Goal: Transaction & Acquisition: Purchase product/service

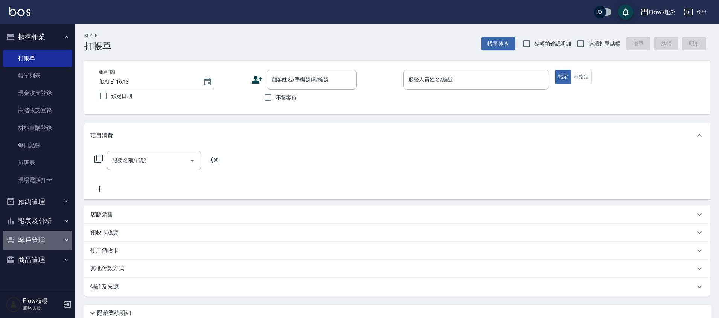
click at [21, 234] on button "客戶管理" at bounding box center [37, 241] width 69 height 20
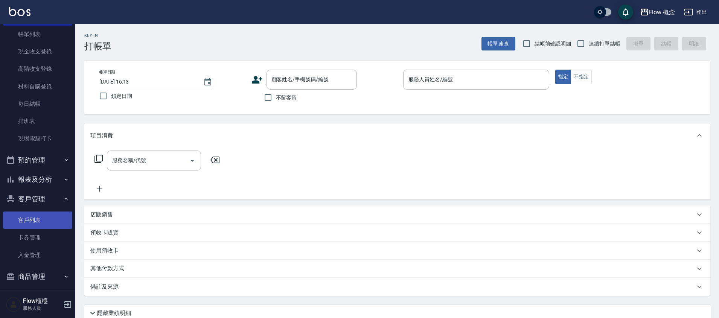
scroll to position [46, 0]
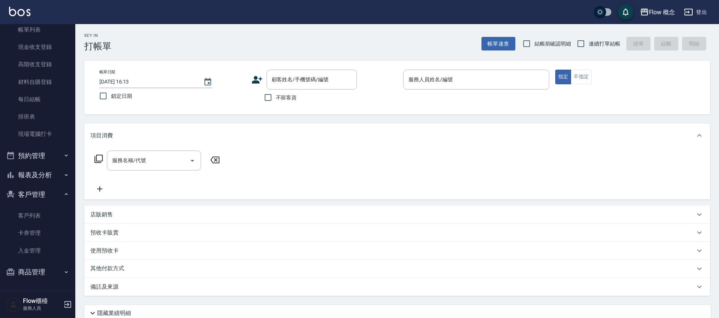
click at [41, 178] on button "報表及分析" at bounding box center [37, 175] width 69 height 20
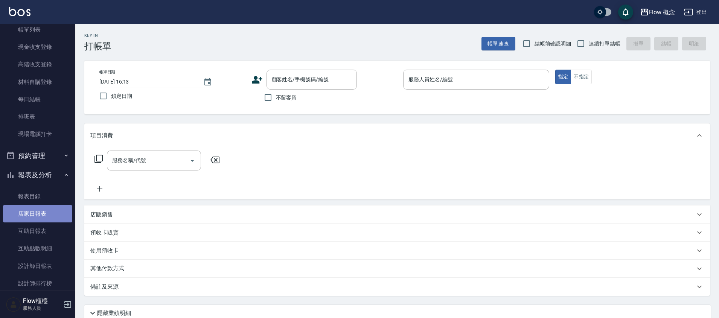
click at [40, 217] on link "店家日報表" at bounding box center [37, 213] width 69 height 17
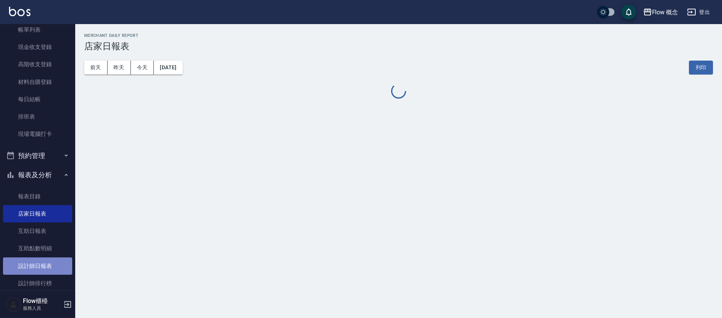
click at [48, 264] on link "設計師日報表" at bounding box center [37, 265] width 69 height 17
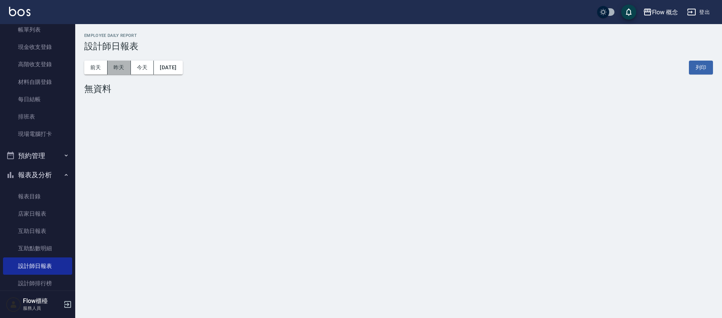
click at [119, 69] on button "昨天" at bounding box center [119, 68] width 23 height 14
click at [103, 68] on button "前天" at bounding box center [95, 68] width 23 height 14
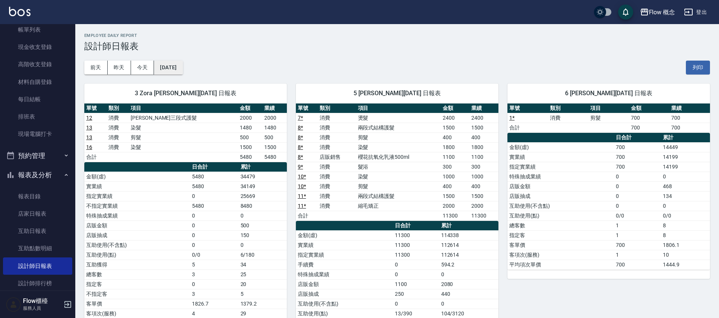
click at [182, 71] on button "[DATE]" at bounding box center [168, 68] width 29 height 14
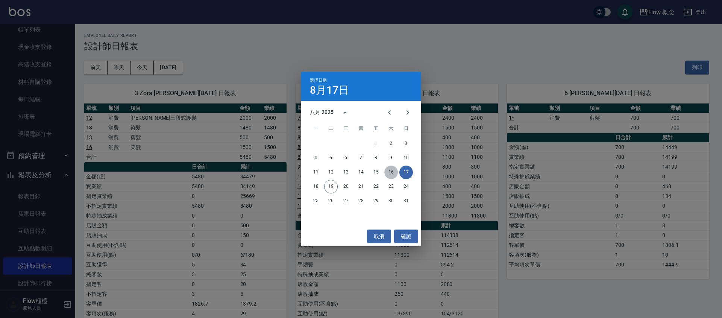
click at [393, 175] on button "16" at bounding box center [392, 173] width 14 height 14
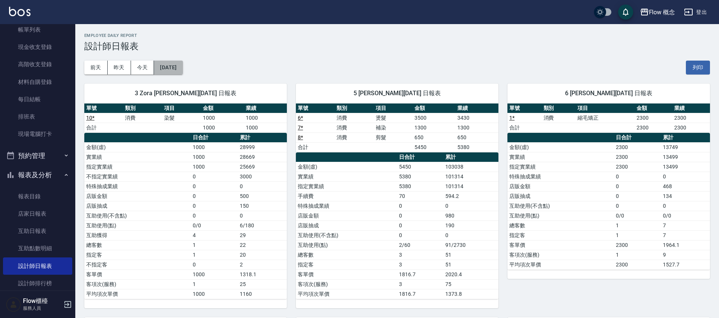
click at [182, 66] on button "[DATE]" at bounding box center [168, 68] width 29 height 14
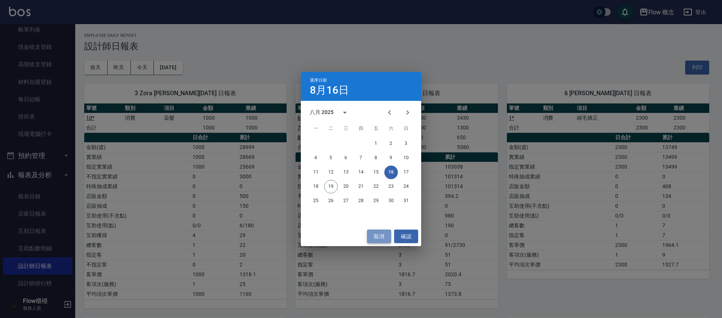
click at [385, 234] on button "取消" at bounding box center [379, 237] width 24 height 14
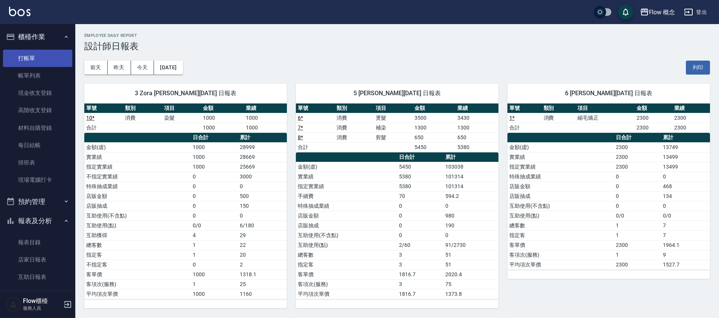
click at [37, 59] on link "打帳單" at bounding box center [37, 58] width 69 height 17
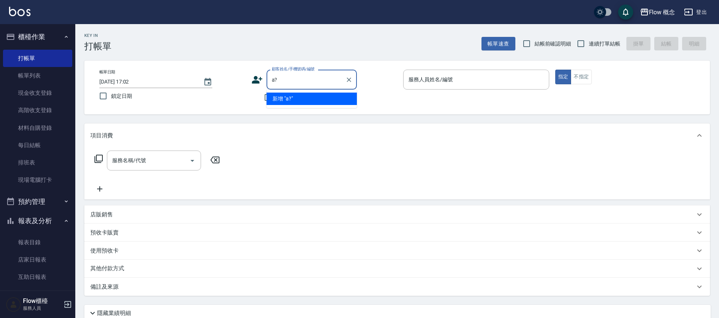
type input "a"
type input "正又加"
click at [35, 68] on link "帳單列表" at bounding box center [37, 75] width 69 height 17
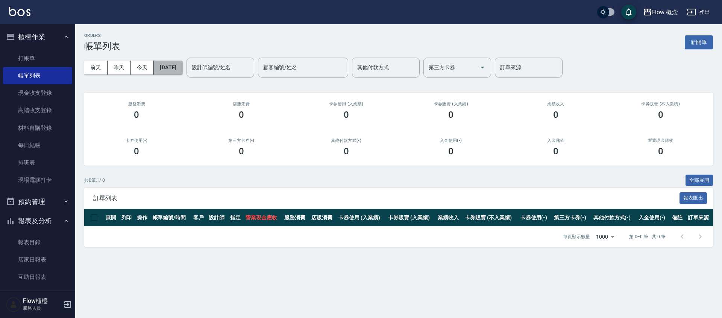
click at [166, 70] on button "[DATE]" at bounding box center [168, 68] width 29 height 14
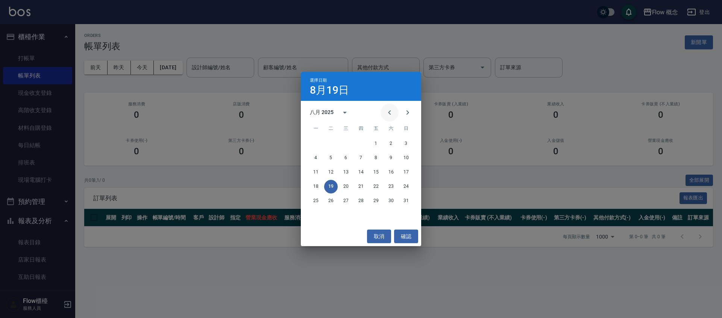
click at [387, 114] on icon "Previous month" at bounding box center [389, 112] width 9 height 9
click at [332, 142] on button "1" at bounding box center [331, 144] width 14 height 14
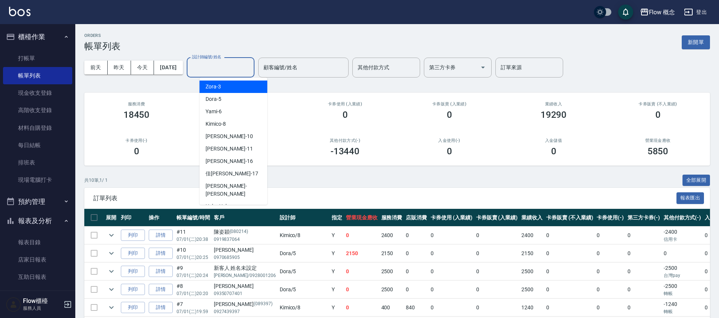
click at [223, 72] on input "設計師編號/姓名" at bounding box center [220, 67] width 61 height 13
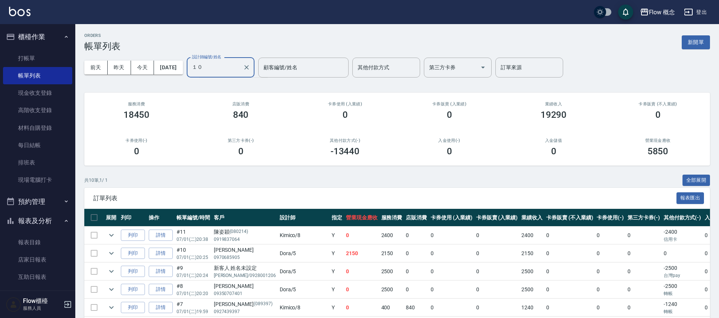
type input "１"
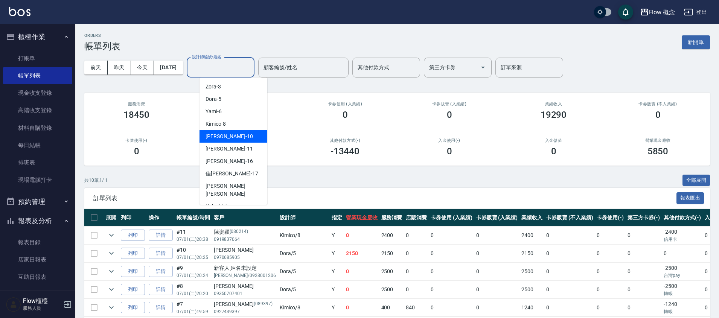
click at [217, 137] on span "[PERSON_NAME] -10" at bounding box center [228, 136] width 47 height 8
type input "[PERSON_NAME]-10"
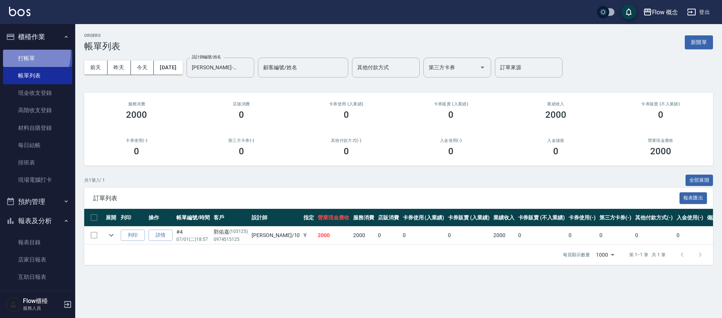
click at [24, 53] on link "打帳單" at bounding box center [37, 58] width 69 height 17
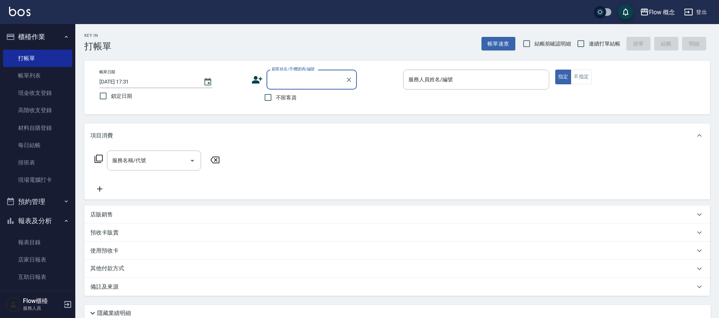
click at [293, 70] on label "顧客姓名/手機號碼/編號" at bounding box center [293, 69] width 43 height 6
click at [293, 73] on input "顧客姓名/手機號碼/編號" at bounding box center [306, 79] width 72 height 13
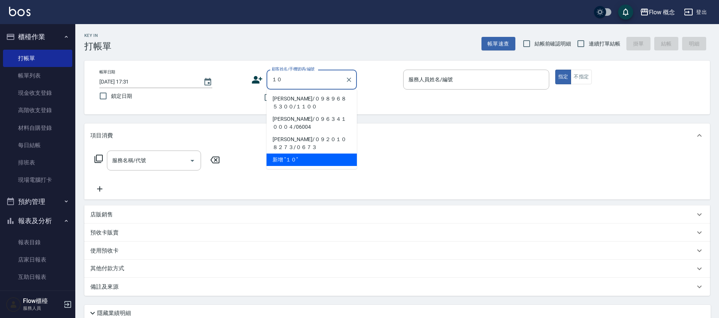
type input "１"
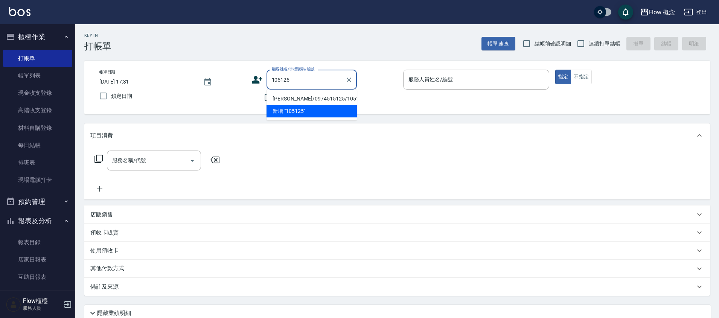
click at [317, 100] on li "[PERSON_NAME]/0974515125/105125" at bounding box center [311, 99] width 90 height 12
type input "[PERSON_NAME]/0974515125/105125"
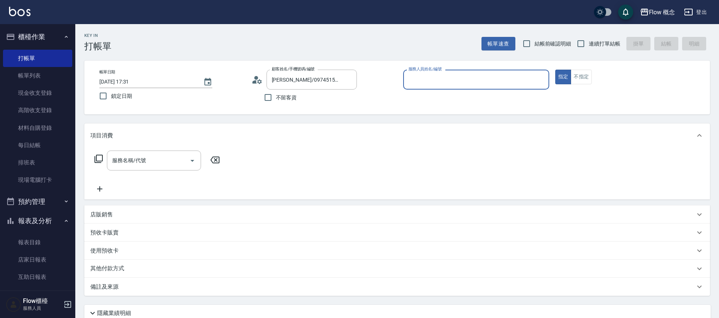
type input "[PERSON_NAME]-10"
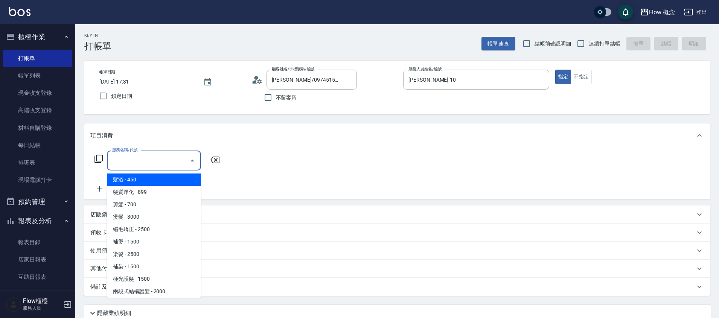
click at [154, 161] on input "服務名稱/代號" at bounding box center [148, 160] width 76 height 13
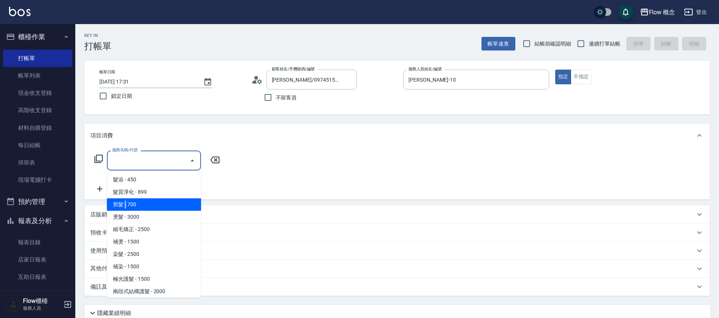
click at [125, 205] on span "剪髮 - 700" at bounding box center [154, 204] width 94 height 12
type input "剪髮(201)"
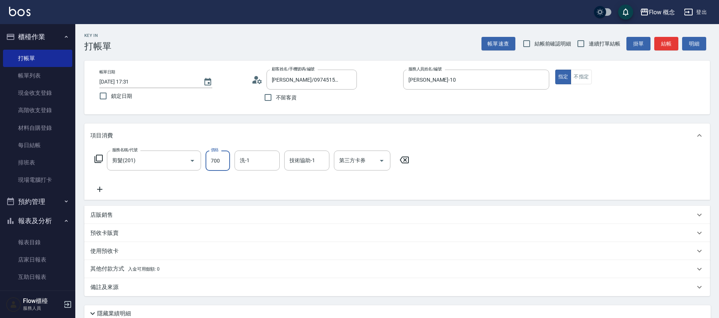
click at [217, 166] on input "700" at bounding box center [217, 160] width 24 height 20
type input "400"
click at [670, 48] on button "結帳" at bounding box center [666, 44] width 24 height 14
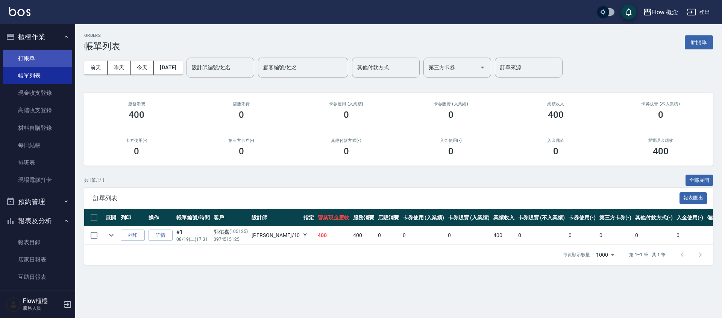
click at [35, 55] on link "打帳單" at bounding box center [37, 58] width 69 height 17
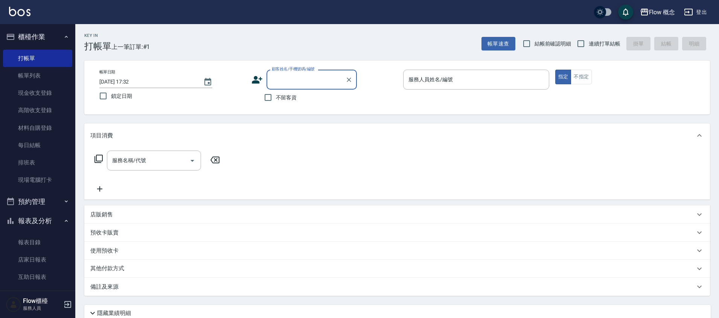
click at [261, 79] on icon at bounding box center [256, 79] width 11 height 11
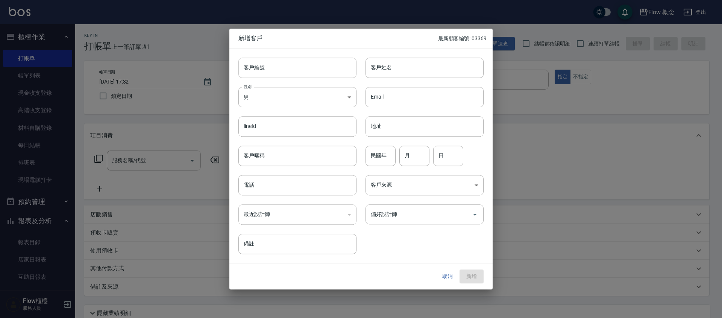
click at [261, 73] on input "客戶編號" at bounding box center [298, 68] width 118 height 20
type input "108480"
click at [255, 95] on body "Flow 概念 登出 櫃檯作業 打帳單 帳單列表 現金收支登錄 高階收支登錄 材料自購登錄 每日結帳 排班表 現場電腦打卡 預約管理 預約管理 單日預約紀錄 …" at bounding box center [361, 188] width 722 height 377
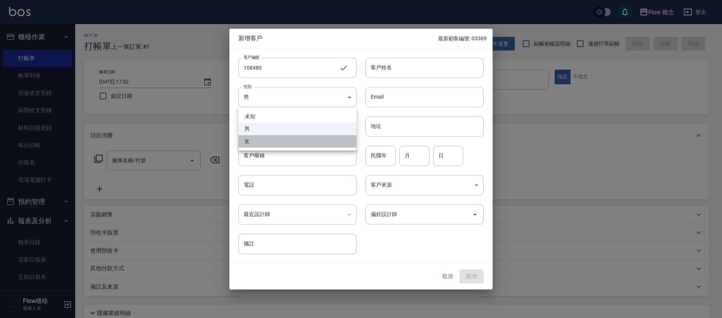
click at [264, 144] on li "女" at bounding box center [298, 141] width 118 height 12
type input "[DEMOGRAPHIC_DATA]"
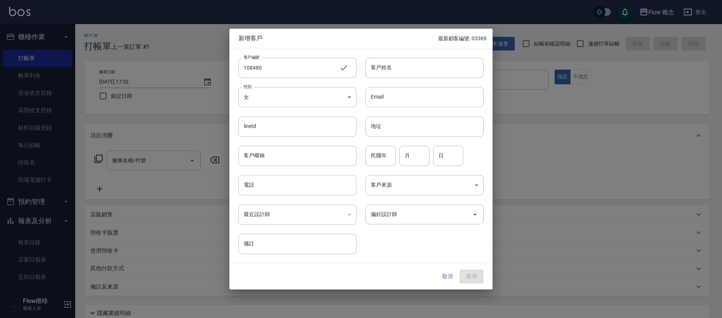
click at [269, 182] on input "電話" at bounding box center [298, 185] width 118 height 20
type input "0900788480"
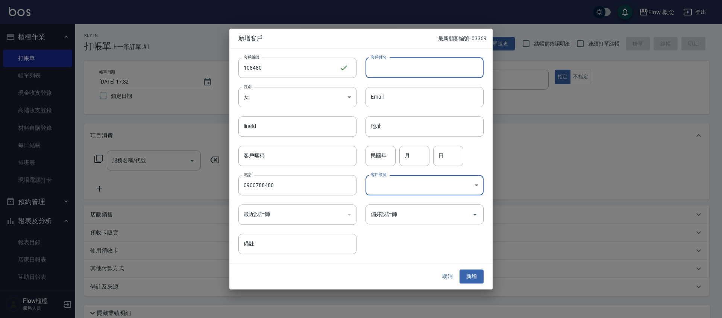
click at [425, 68] on input "客戶姓名" at bounding box center [425, 68] width 118 height 20
type input "[PERSON_NAME]"
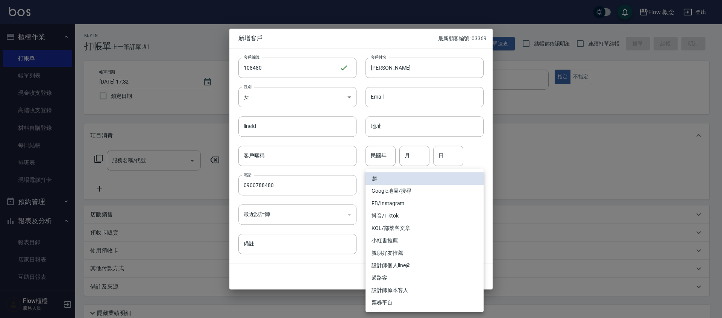
click at [407, 190] on body "Flow 概念 登出 櫃檯作業 打帳單 帳單列表 現金收支登錄 高階收支登錄 材料自購登錄 每日結帳 排班表 現場電腦打卡 預約管理 預約管理 單日預約紀錄 …" at bounding box center [361, 188] width 722 height 377
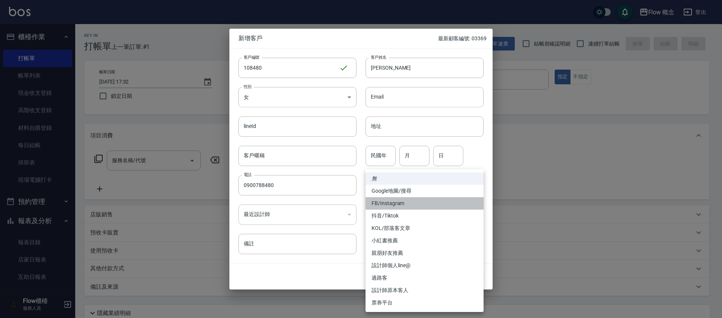
click at [383, 201] on li "FB/Instagram" at bounding box center [425, 203] width 118 height 12
type input "FB/Instagram"
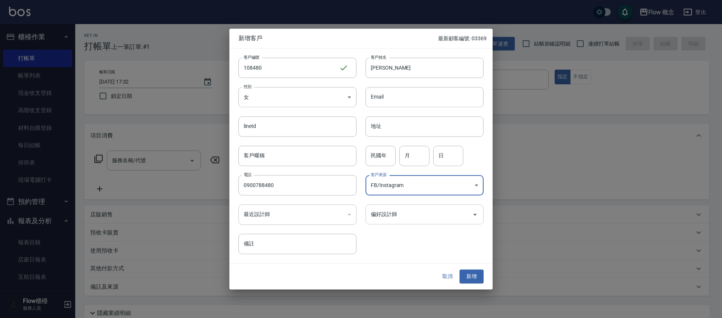
click at [403, 222] on div "偏好設計師" at bounding box center [425, 214] width 118 height 20
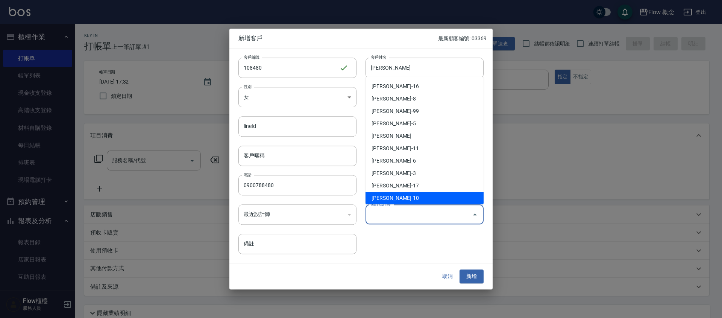
click at [395, 194] on li "[PERSON_NAME]-10" at bounding box center [425, 198] width 118 height 12
type input "翁佩君"
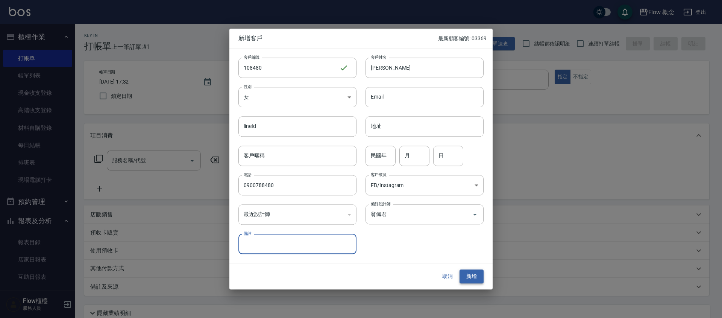
click at [474, 281] on button "新增" at bounding box center [472, 277] width 24 height 14
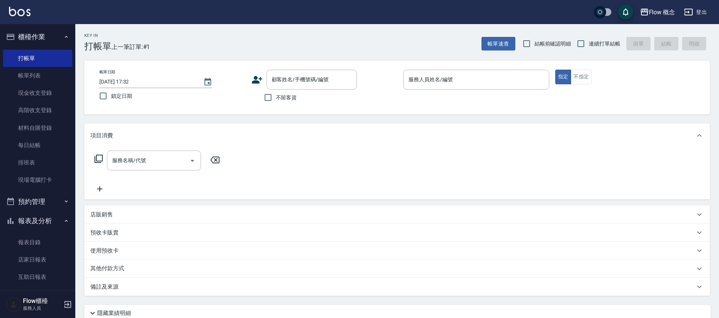
click at [338, 93] on div "不留客資" at bounding box center [303, 98] width 105 height 16
click at [302, 89] on div "顧客姓名/手機號碼/編號" at bounding box center [311, 80] width 90 height 20
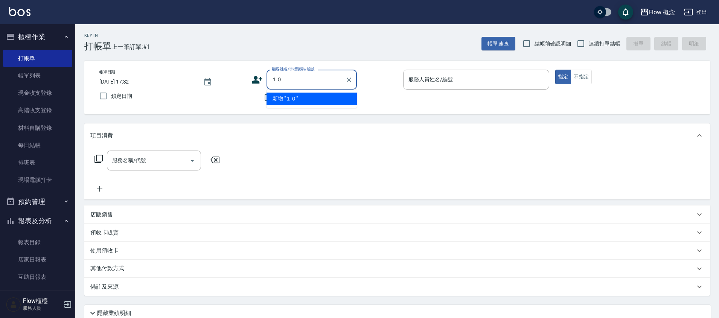
type input "１"
click at [294, 78] on input "108084" at bounding box center [306, 79] width 72 height 13
click at [316, 99] on li "[PERSON_NAME]/0900788480/108480" at bounding box center [311, 99] width 90 height 12
type input "[PERSON_NAME]/0900788480/108480"
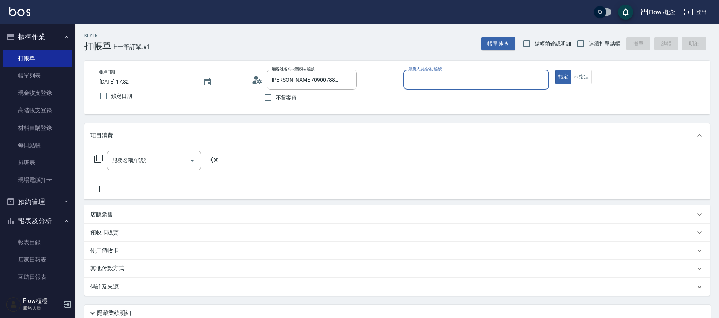
type input "[PERSON_NAME]-10"
click at [156, 162] on input "服務名稱/代號" at bounding box center [148, 160] width 76 height 13
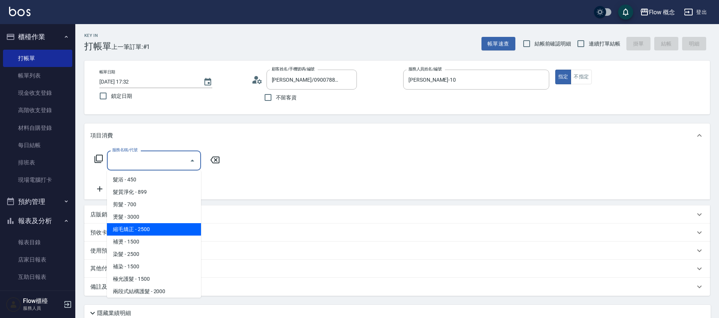
click at [156, 225] on span "縮毛矯正 - 2500" at bounding box center [154, 229] width 94 height 12
type input "縮毛矯正 (302)"
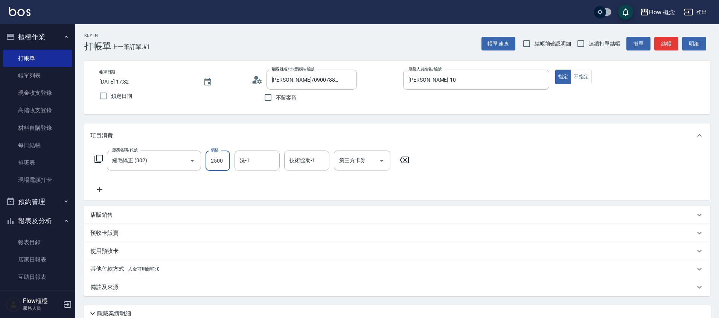
click at [228, 159] on input "2500" at bounding box center [217, 160] width 24 height 20
type input "1480"
type input "佳[PERSON_NAME]-17"
click at [664, 42] on button "結帳" at bounding box center [666, 44] width 24 height 14
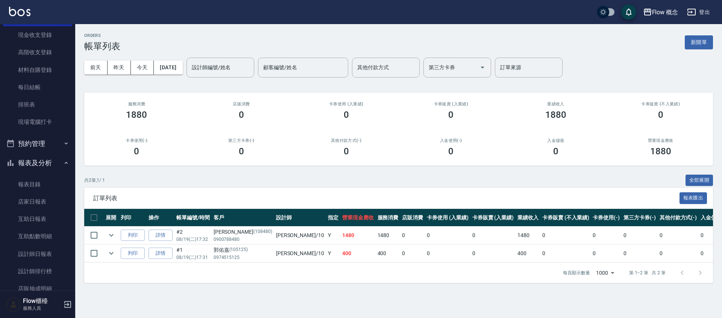
scroll to position [83, 0]
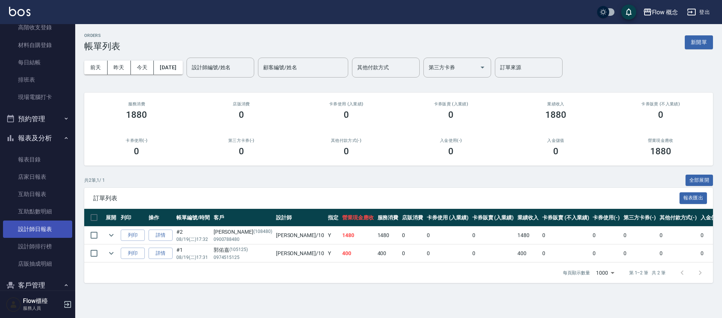
click at [44, 231] on link "設計師日報表" at bounding box center [37, 228] width 69 height 17
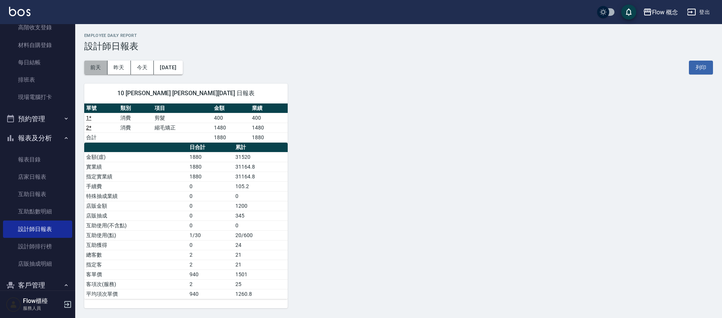
click at [100, 70] on button "前天" at bounding box center [95, 68] width 23 height 14
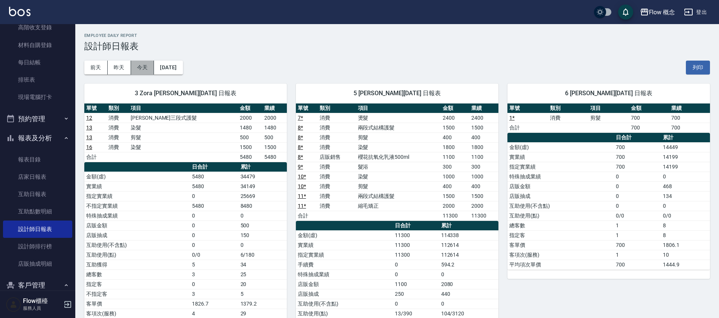
click at [137, 71] on button "今天" at bounding box center [142, 68] width 23 height 14
